Goal: Find specific page/section: Find specific page/section

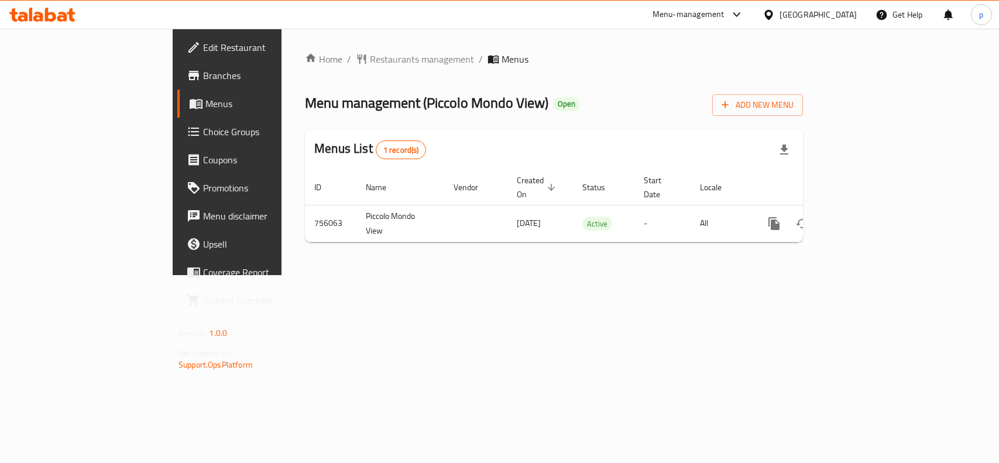
click at [828, 15] on div "[GEOGRAPHIC_DATA]" at bounding box center [817, 14] width 77 height 13
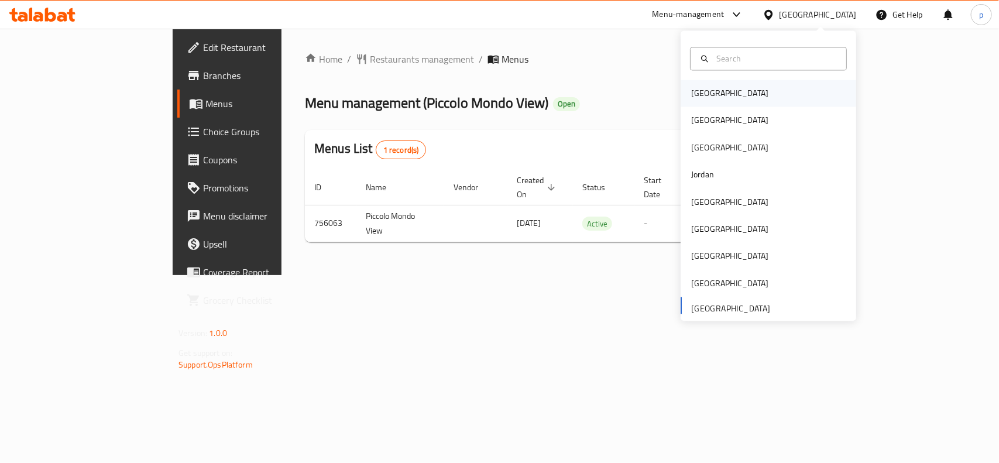
click at [698, 89] on div "[GEOGRAPHIC_DATA]" at bounding box center [729, 93] width 77 height 13
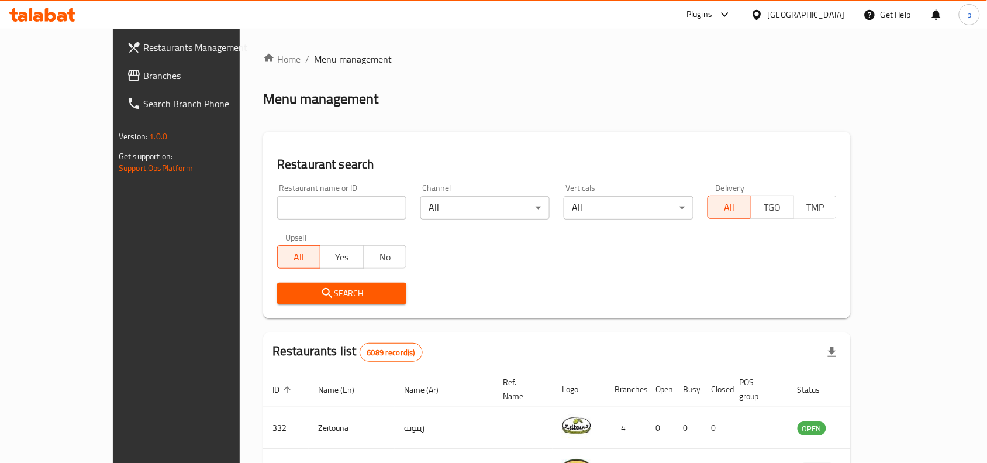
click at [842, 12] on div at bounding box center [493, 231] width 987 height 463
click at [842, 12] on div "[GEOGRAPHIC_DATA]" at bounding box center [806, 14] width 77 height 13
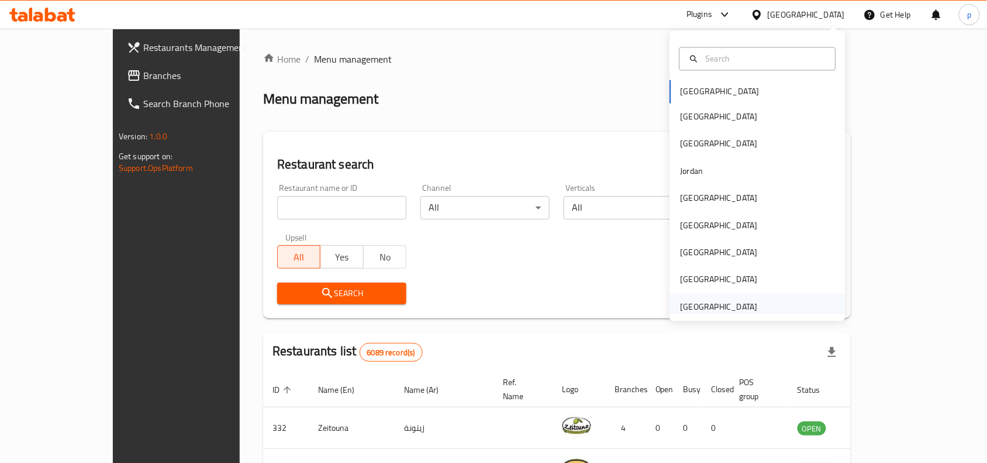
click at [729, 298] on div "[GEOGRAPHIC_DATA]" at bounding box center [720, 306] width 96 height 27
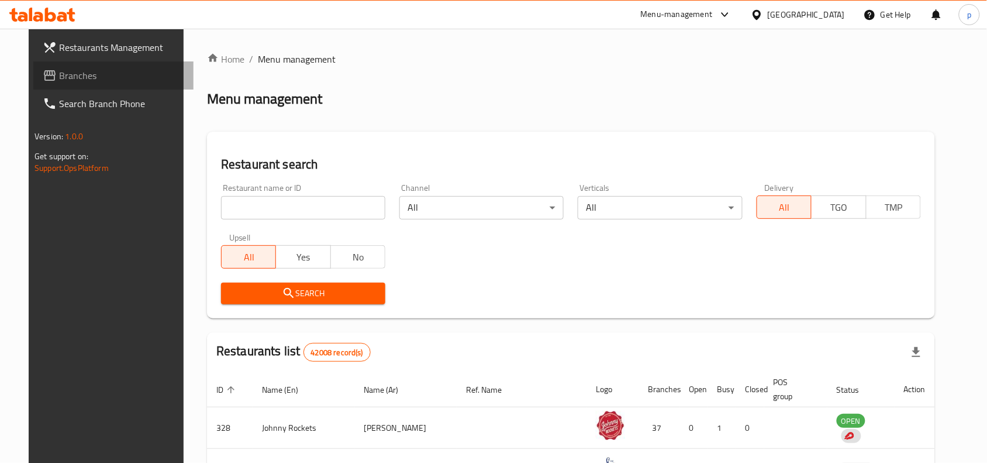
click at [66, 69] on span "Branches" at bounding box center [121, 75] width 125 height 14
